Goal: Navigation & Orientation: Find specific page/section

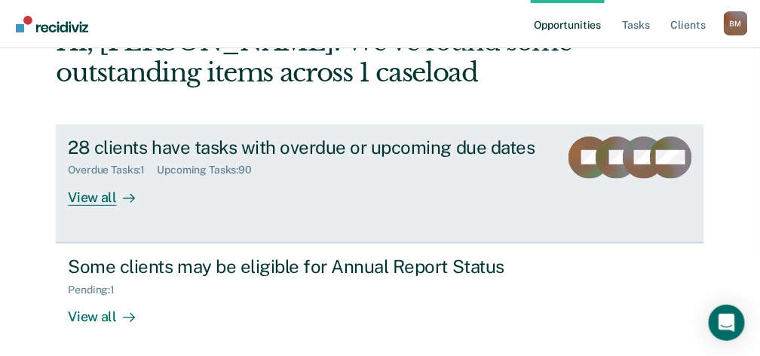
scroll to position [105, 0]
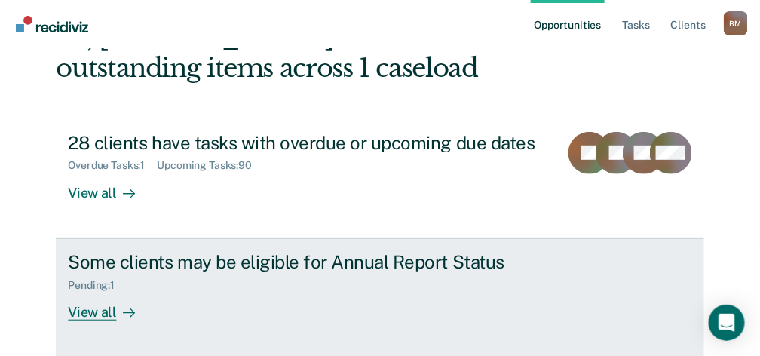
click at [87, 311] on div "View all" at bounding box center [110, 305] width 84 height 29
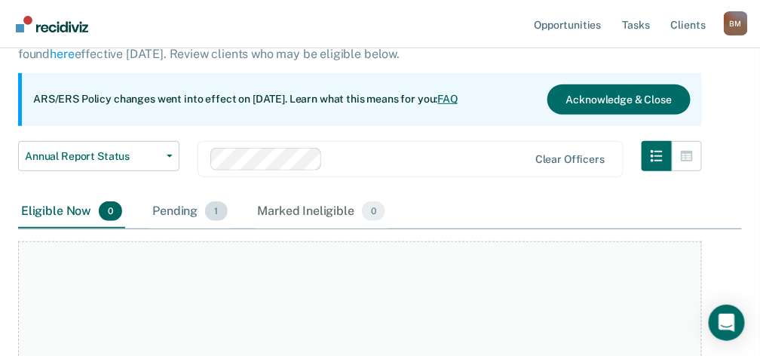
scroll to position [115, 0]
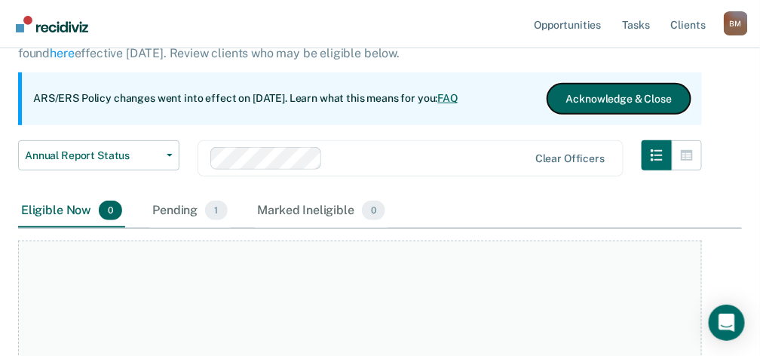
click at [621, 93] on button "Acknowledge & Close" at bounding box center [618, 99] width 143 height 30
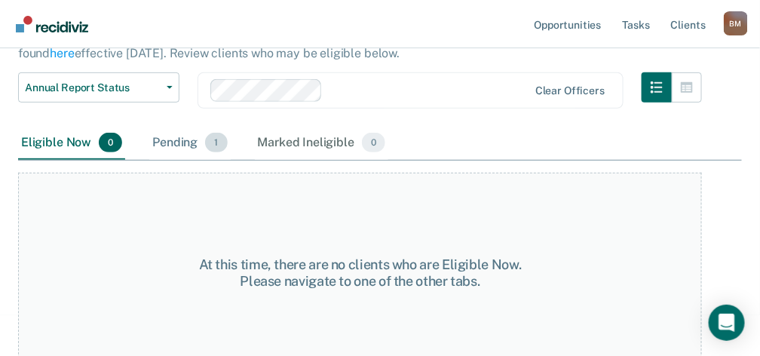
click at [171, 142] on div "Pending 1" at bounding box center [189, 143] width 81 height 33
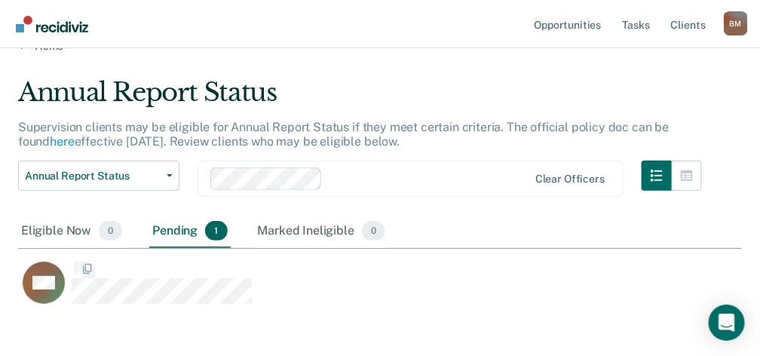
scroll to position [231, 716]
click at [559, 26] on link "Opportunities" at bounding box center [567, 24] width 73 height 48
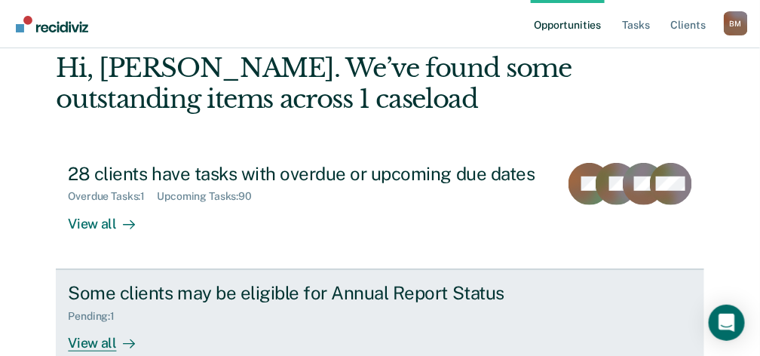
scroll to position [165, 0]
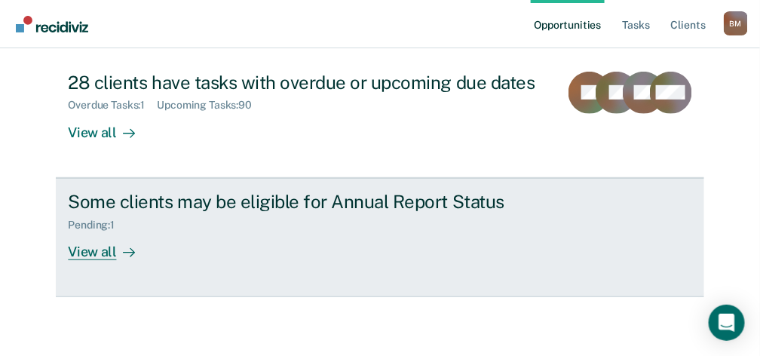
click at [138, 199] on div "Some clients may be eligible for Annual Report Status" at bounding box center [332, 202] width 529 height 22
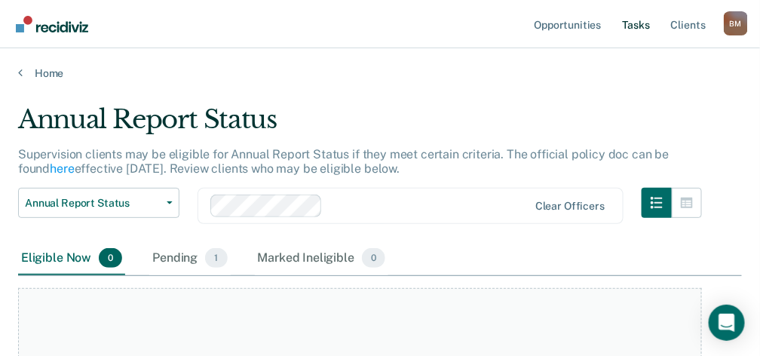
click at [632, 23] on link "Tasks" at bounding box center [636, 24] width 33 height 48
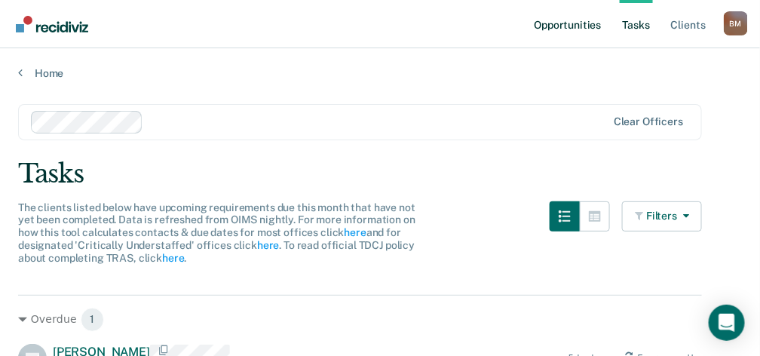
click at [560, 28] on link "Opportunities" at bounding box center [567, 24] width 73 height 48
